Goal: Transaction & Acquisition: Purchase product/service

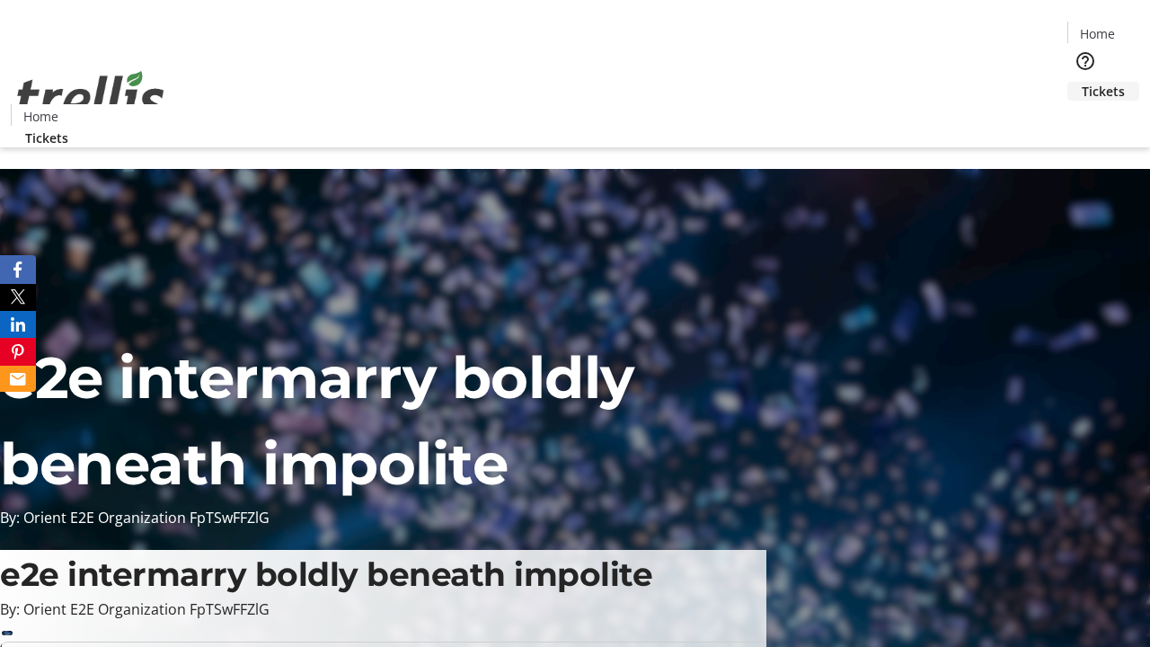
click at [1081, 82] on span "Tickets" at bounding box center [1102, 91] width 43 height 19
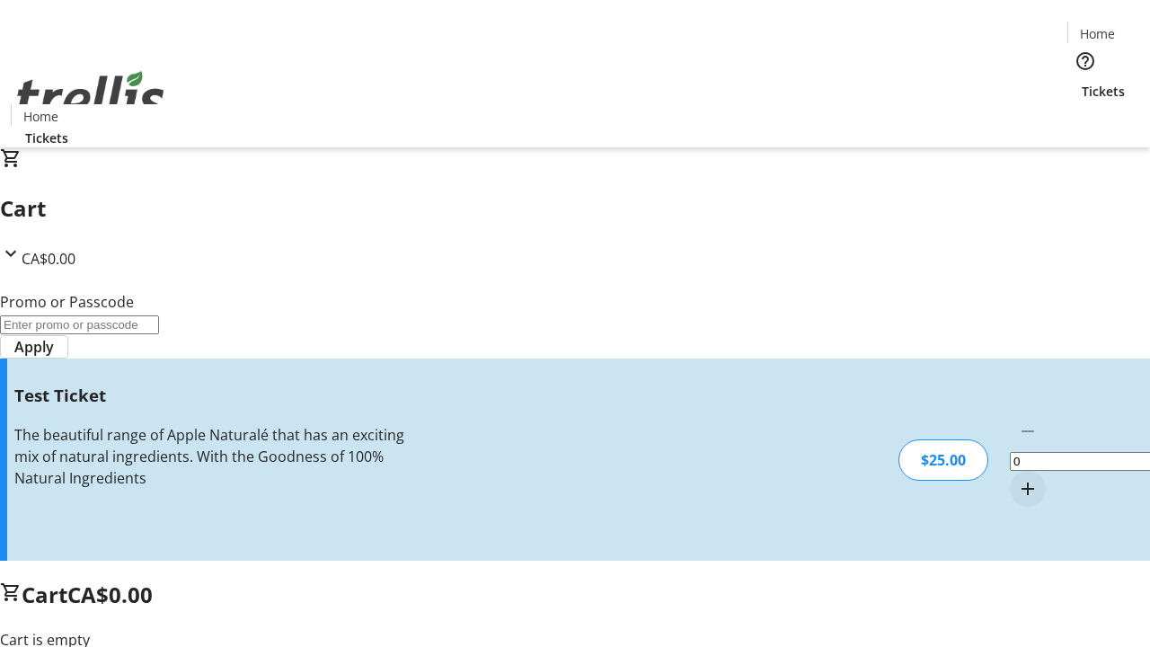
click at [1017, 478] on mat-icon "Increment by one" at bounding box center [1028, 489] width 22 height 22
type input "1"
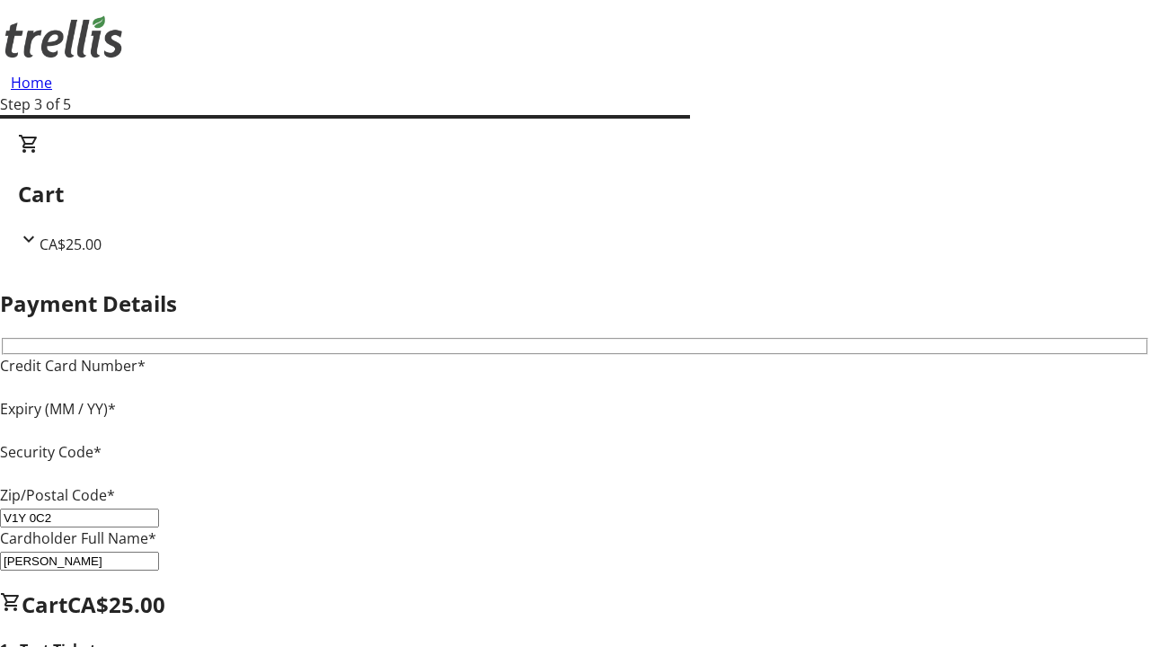
type input "V1Y 0C2"
